Goal: Navigation & Orientation: Find specific page/section

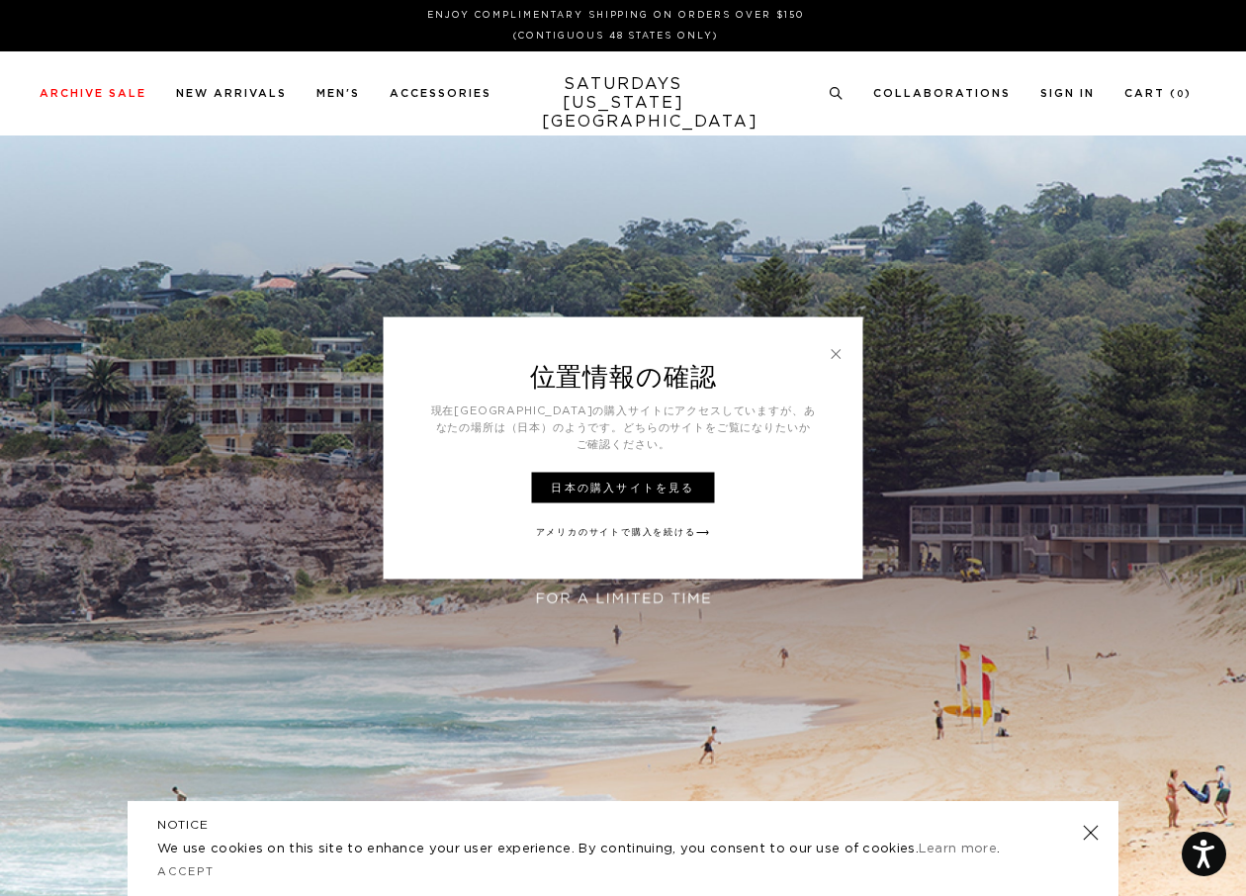
click at [836, 357] on link at bounding box center [836, 354] width 18 height 18
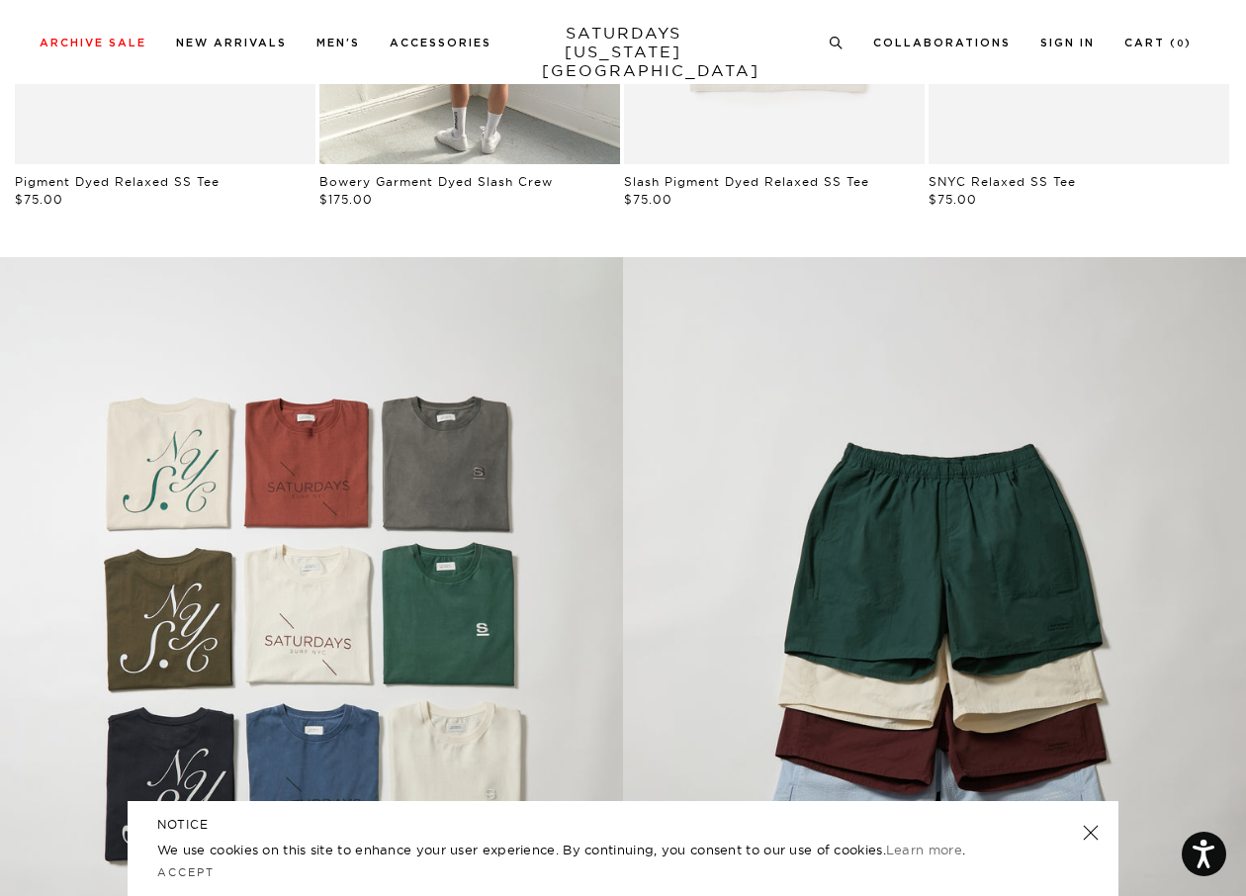
scroll to position [1483, 0]
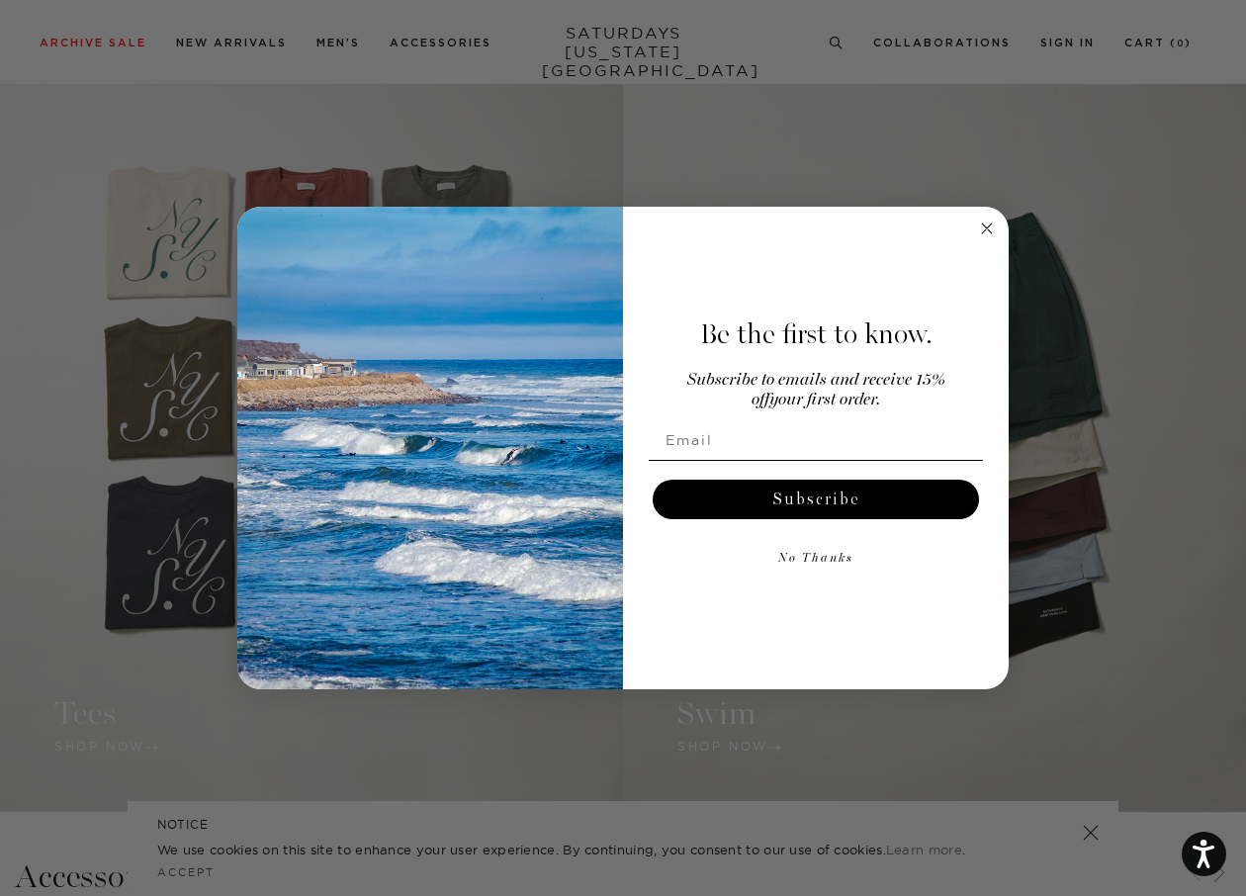
click at [988, 221] on circle "Close dialog" at bounding box center [987, 228] width 23 height 23
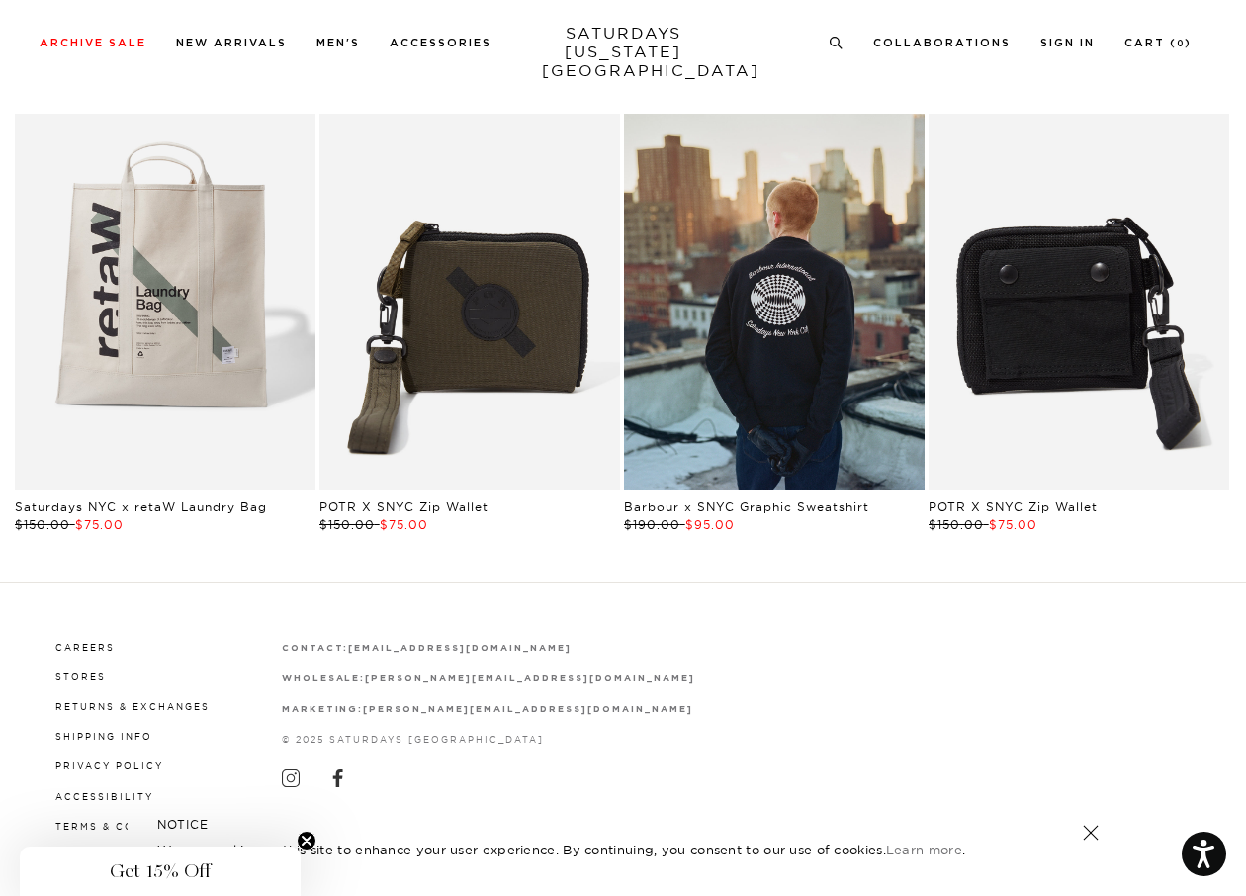
scroll to position [3715, 0]
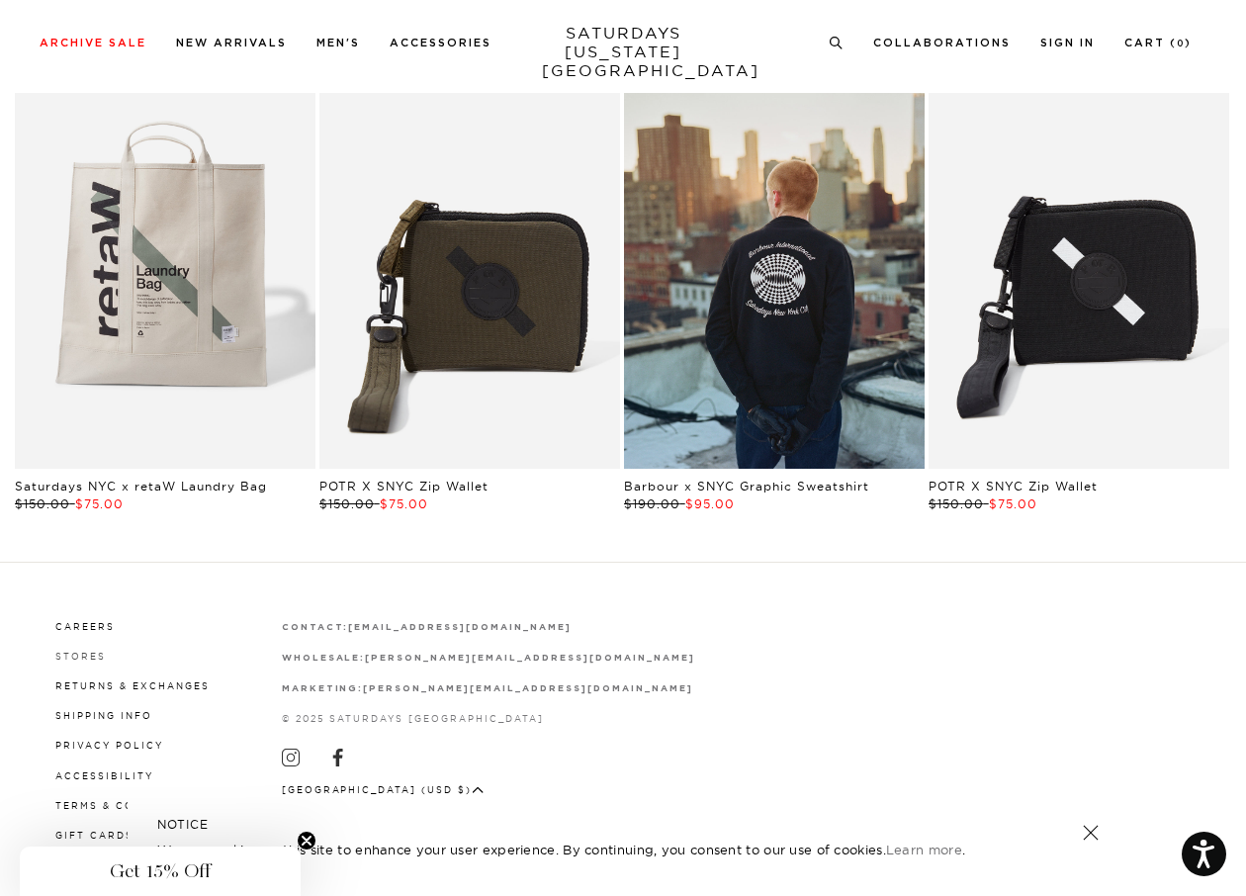
click at [59, 653] on link "Stores" at bounding box center [80, 655] width 50 height 11
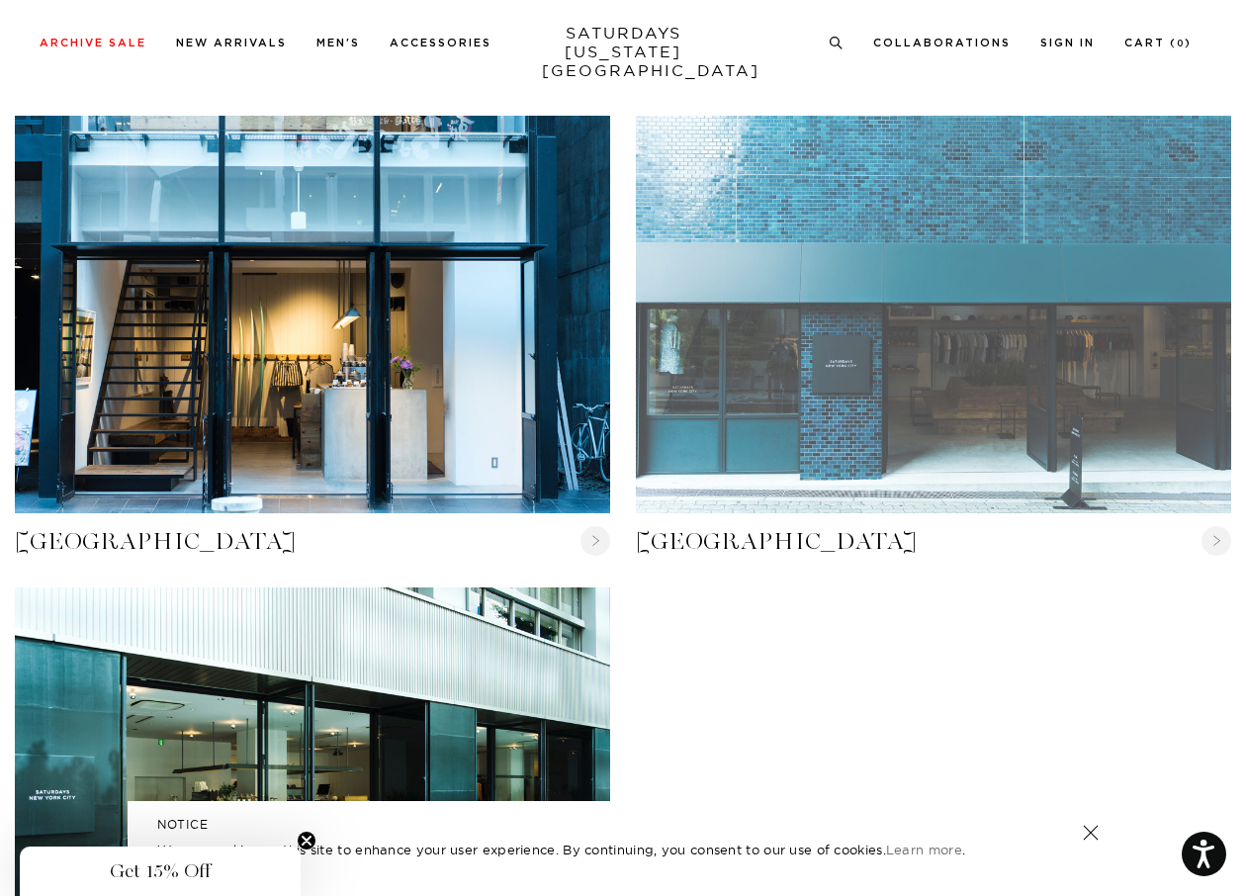
scroll to position [1878, 0]
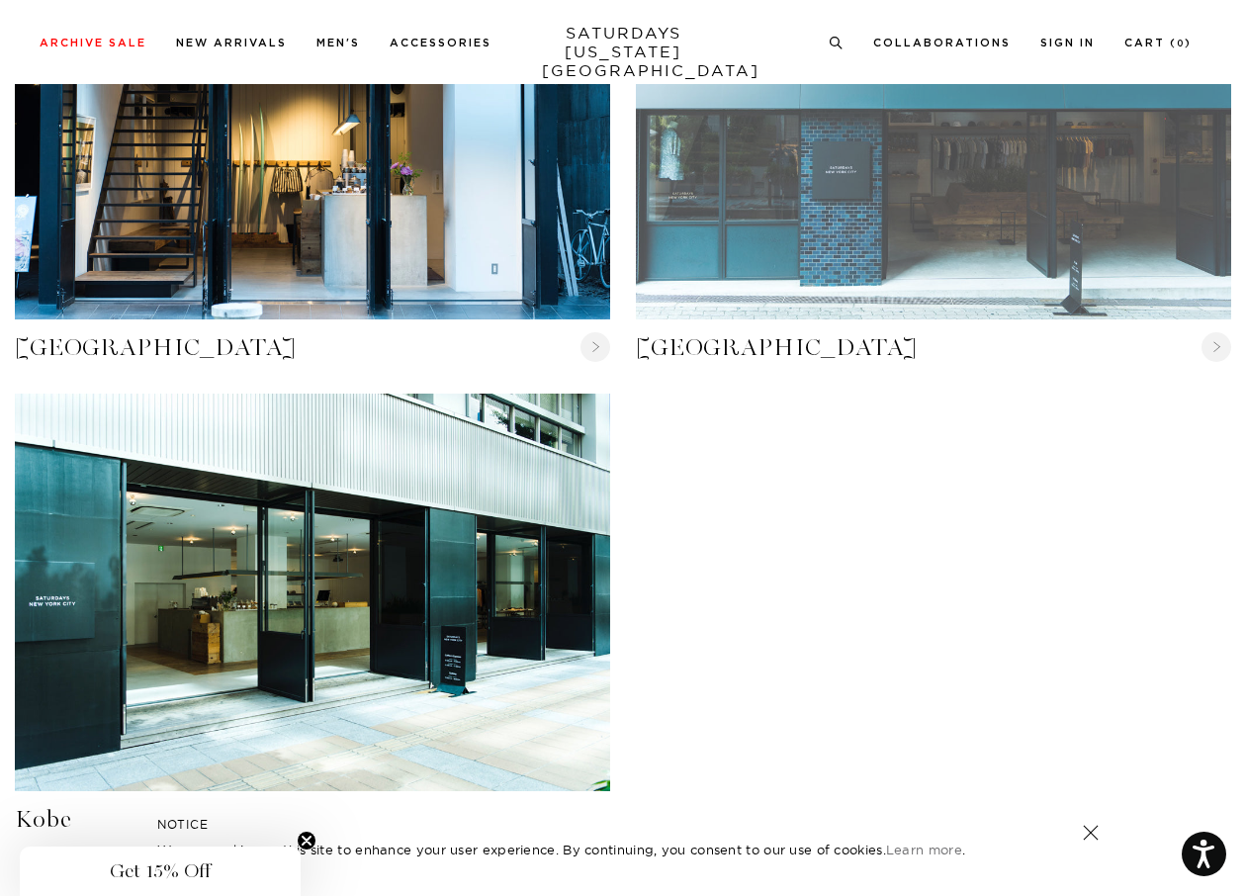
click at [701, 299] on link "Osaka" at bounding box center [933, 120] width 595 height 397
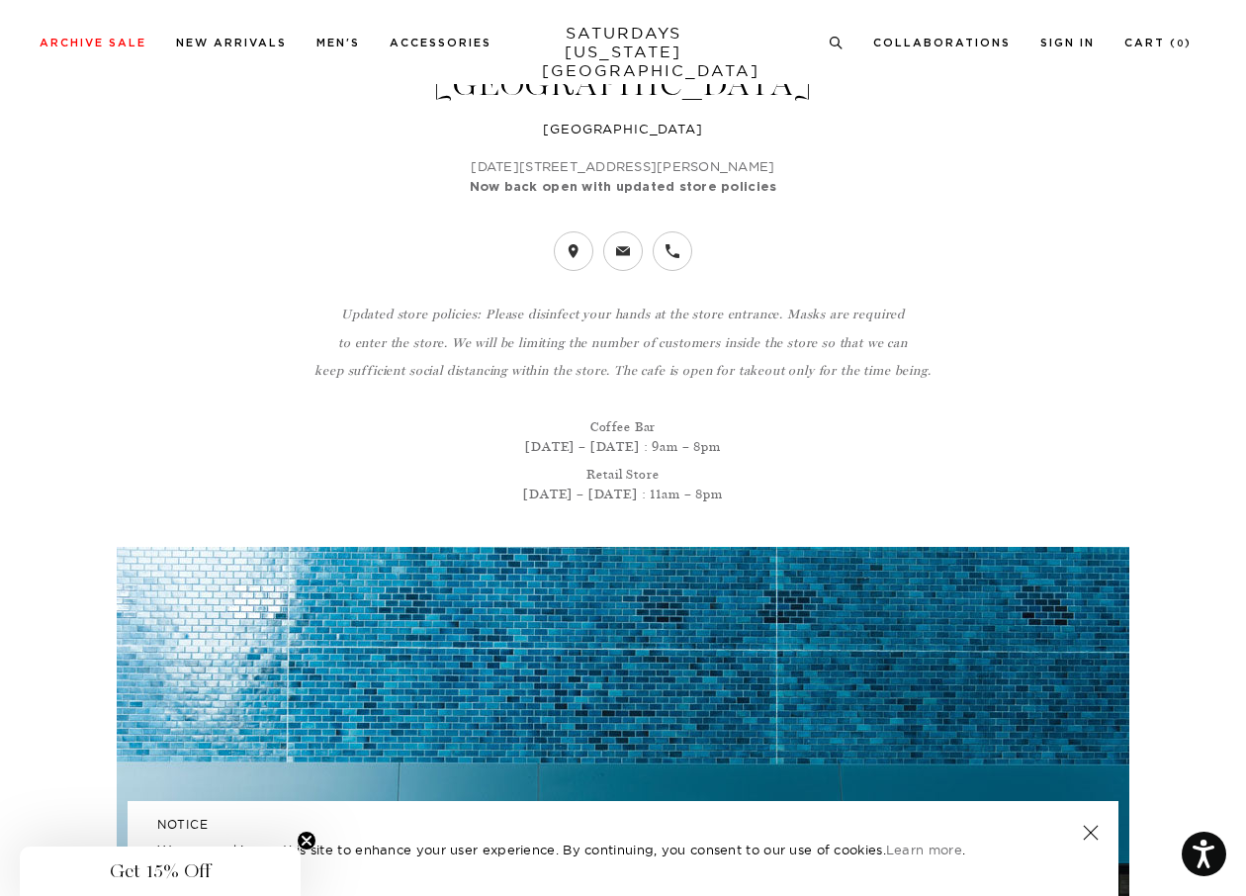
scroll to position [198, 0]
